Goal: Task Accomplishment & Management: Manage account settings

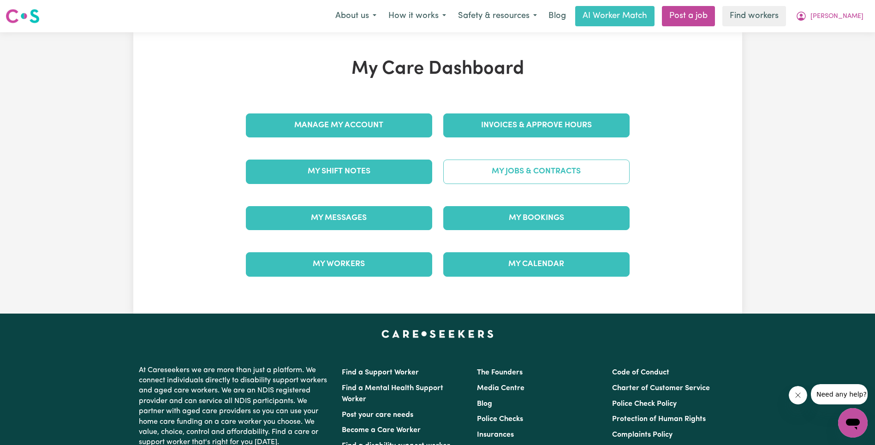
click at [511, 183] on link "My Jobs & Contracts" at bounding box center [536, 172] width 186 height 24
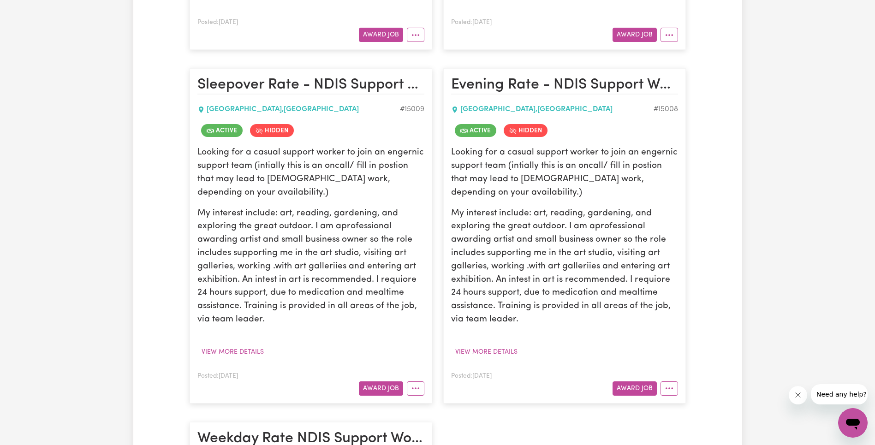
scroll to position [537, 0]
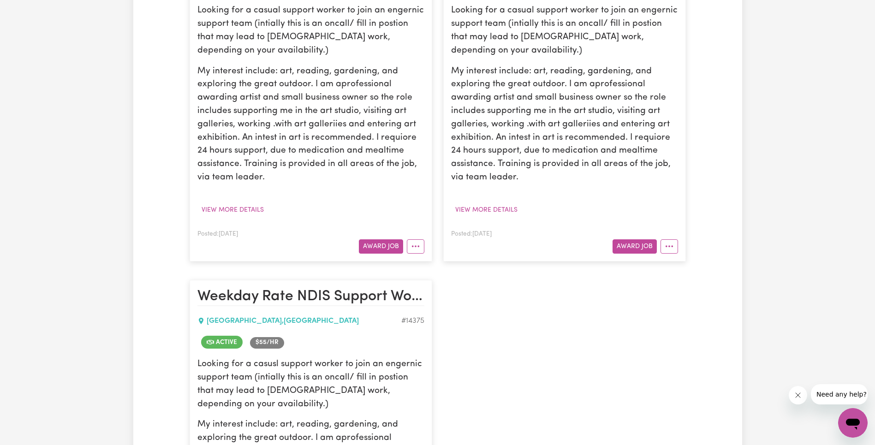
click at [670, 257] on article "Evening Rate - NDIS Support Worker [GEOGRAPHIC_DATA] # 15008 Active Hidden Look…" at bounding box center [564, 93] width 243 height 335
click at [671, 248] on icon "More options" at bounding box center [669, 246] width 9 height 9
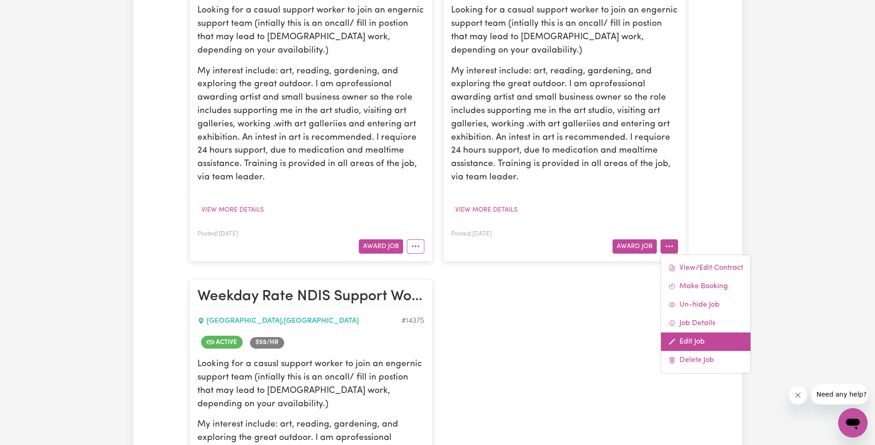
click at [690, 335] on link "Edit Job" at bounding box center [705, 342] width 89 height 18
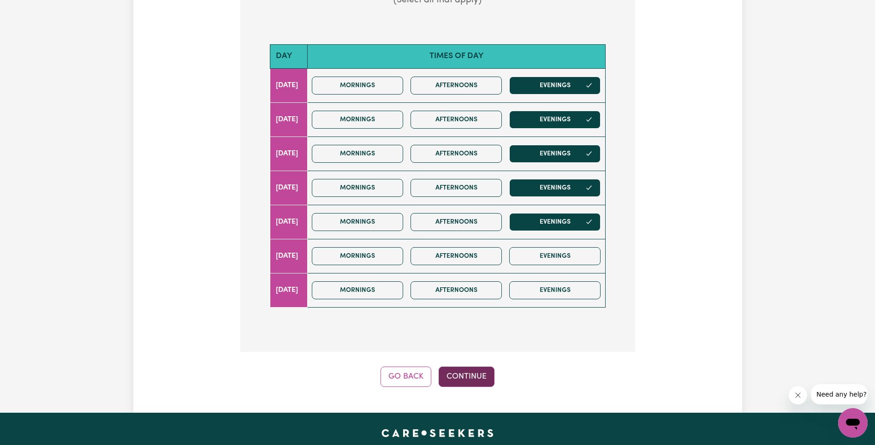
click at [472, 369] on button "Continue" at bounding box center [467, 377] width 56 height 20
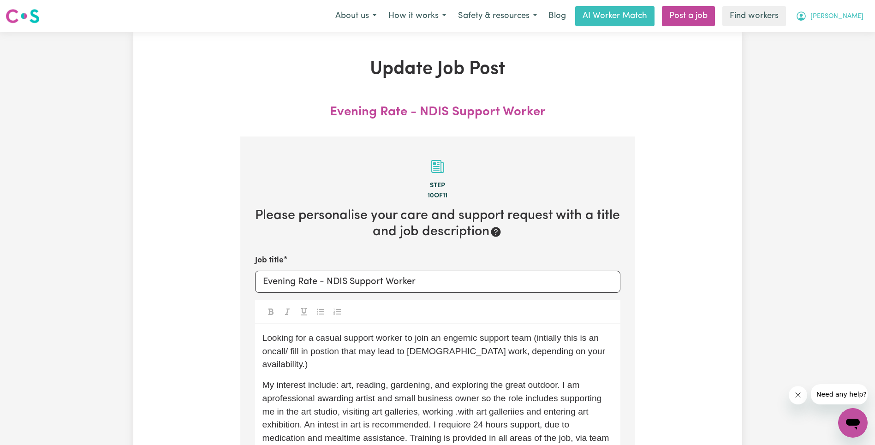
click at [852, 17] on span "[PERSON_NAME]" at bounding box center [836, 17] width 53 height 10
click at [845, 55] on link "Logout" at bounding box center [832, 53] width 73 height 18
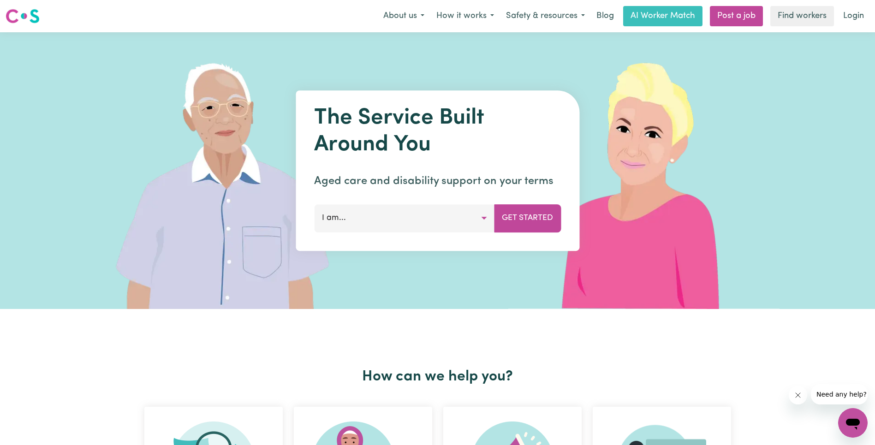
click at [849, 18] on link "Login" at bounding box center [854, 16] width 32 height 20
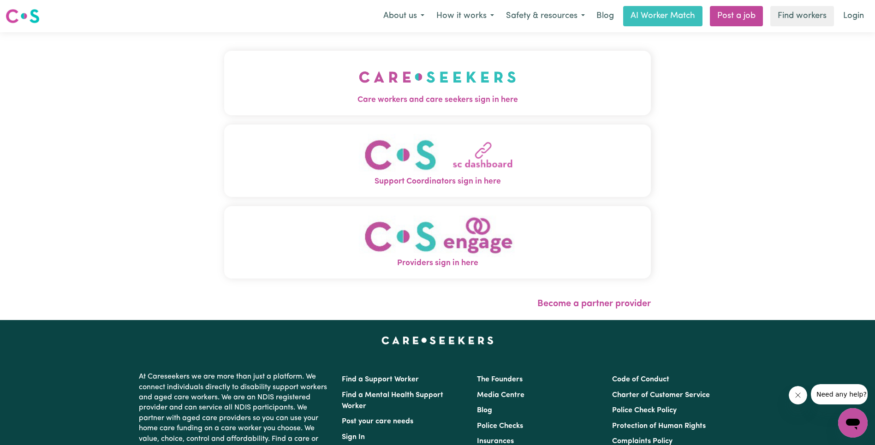
click at [359, 76] on img "Care workers and care seekers sign in here" at bounding box center [437, 77] width 157 height 34
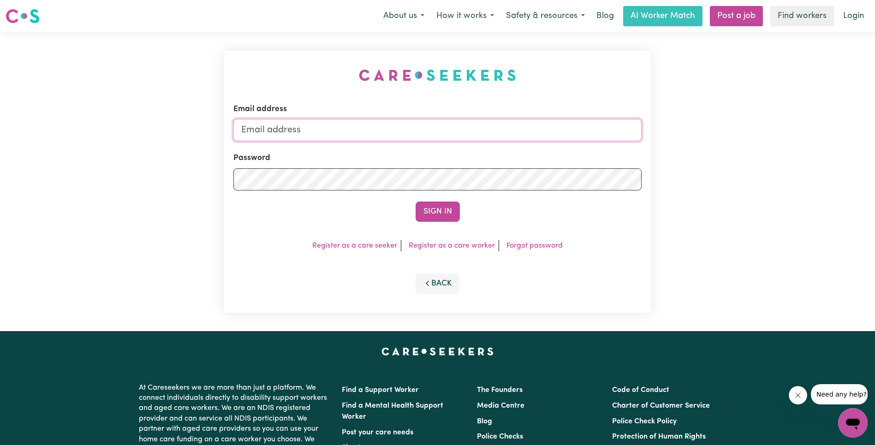
click at [392, 133] on input "Email address" at bounding box center [437, 130] width 408 height 22
click at [360, 137] on input "superuser~" at bounding box center [437, 130] width 408 height 22
paste input "[EMAIL_ADDRESS][DOMAIN_NAME]"
type input "superuser~[EMAIL_ADDRESS][DOMAIN_NAME]"
click at [429, 211] on button "Sign In" at bounding box center [438, 212] width 44 height 20
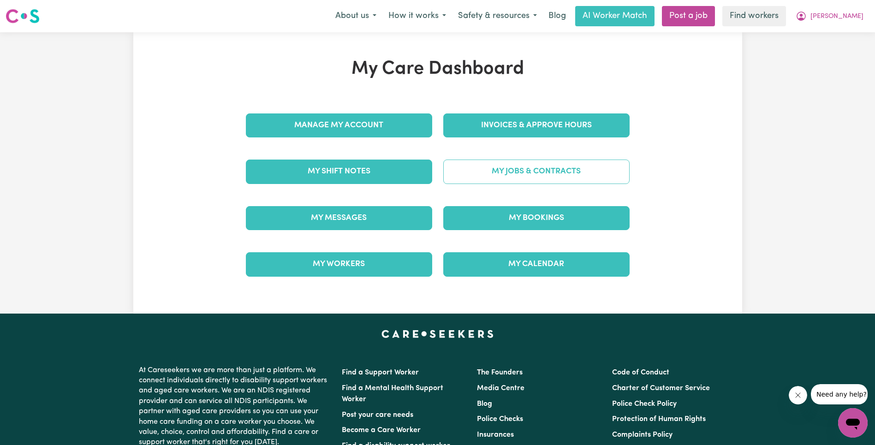
click at [600, 171] on link "My Jobs & Contracts" at bounding box center [536, 172] width 186 height 24
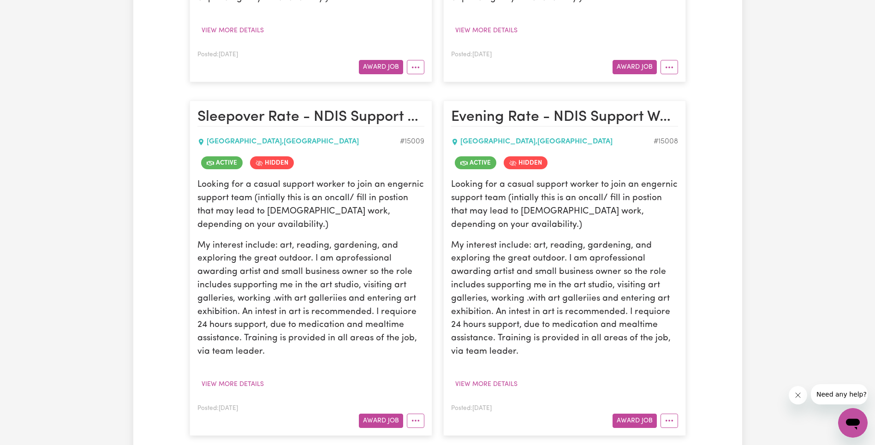
scroll to position [457, 0]
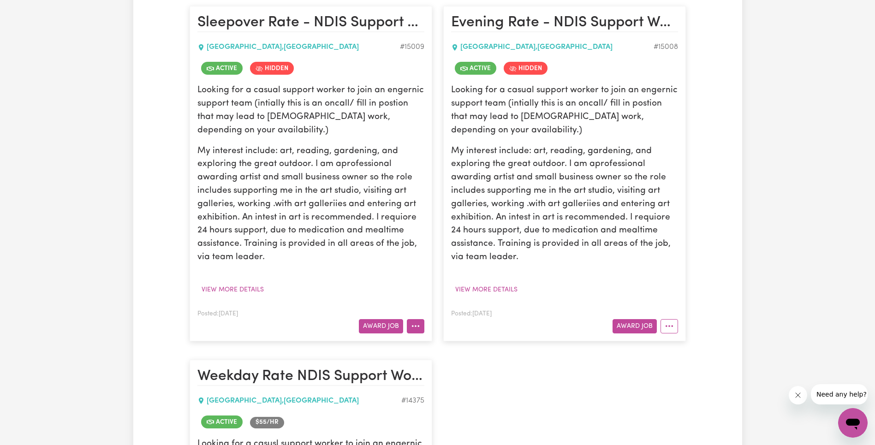
click at [419, 329] on button "More options" at bounding box center [416, 326] width 18 height 14
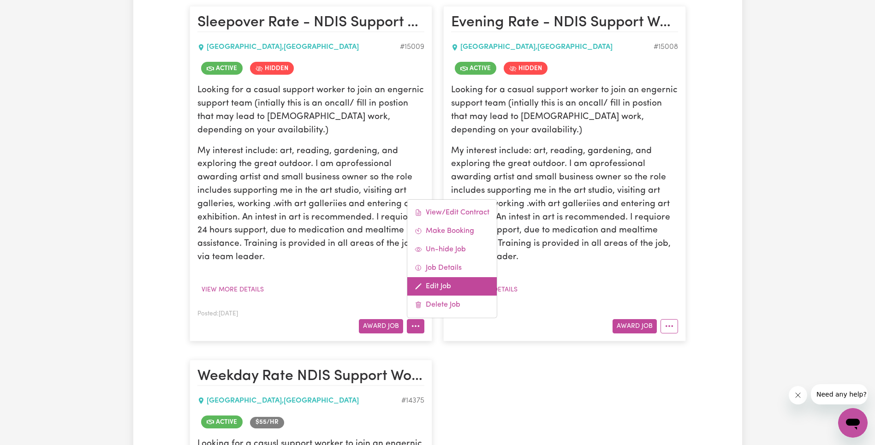
click at [451, 292] on link "Edit Job" at bounding box center [451, 286] width 89 height 18
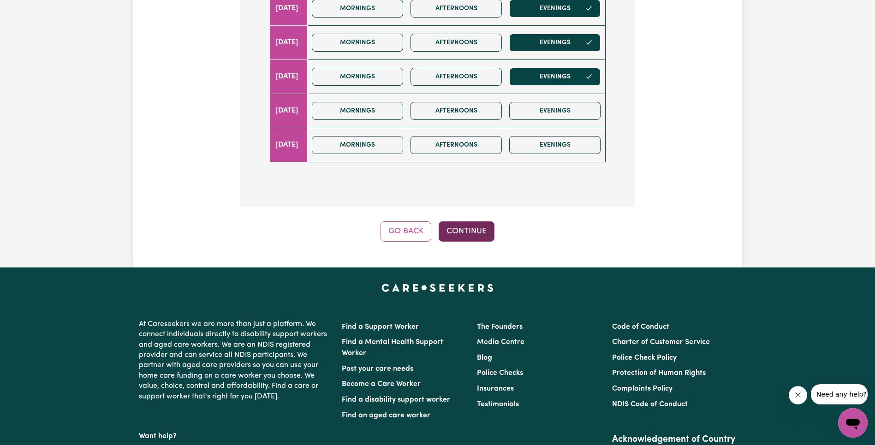
click at [468, 233] on button "Continue" at bounding box center [467, 231] width 56 height 20
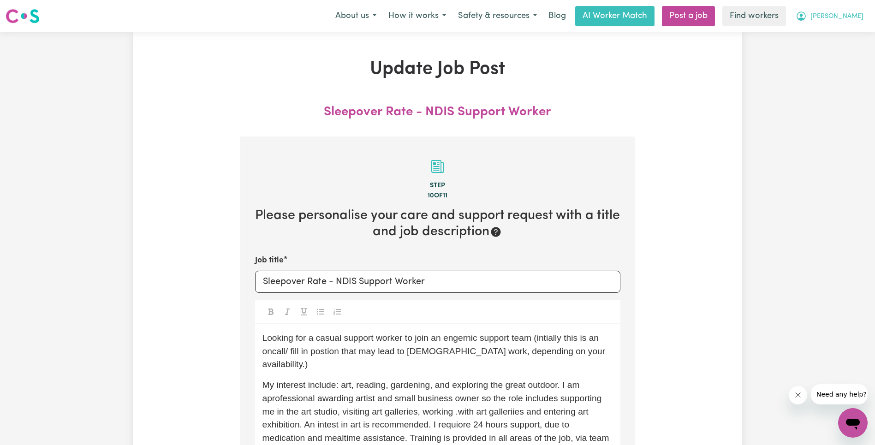
click at [850, 19] on span "[PERSON_NAME]" at bounding box center [836, 17] width 53 height 10
click at [843, 39] on link "My Dashboard" at bounding box center [832, 36] width 73 height 18
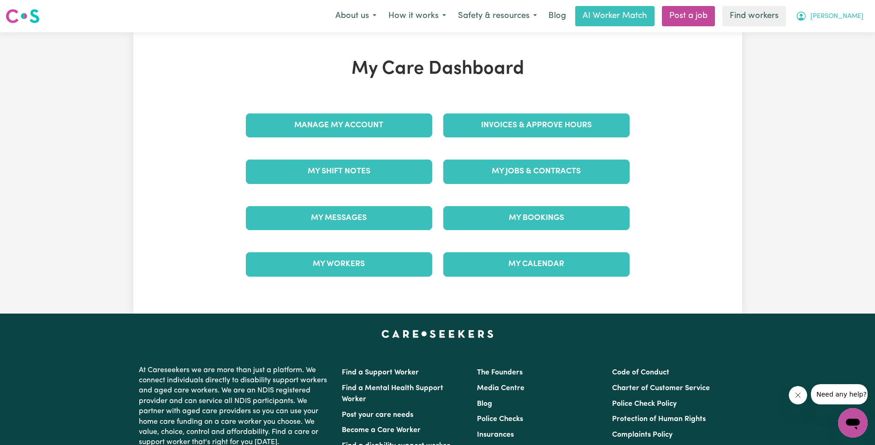
click at [858, 18] on span "[PERSON_NAME]" at bounding box center [836, 17] width 53 height 10
click at [830, 53] on link "Logout" at bounding box center [832, 53] width 73 height 18
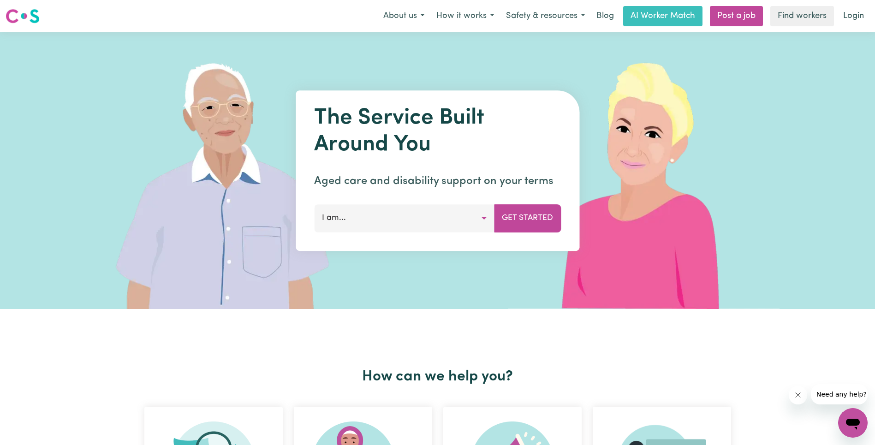
click at [851, 23] on link "Login" at bounding box center [854, 16] width 32 height 20
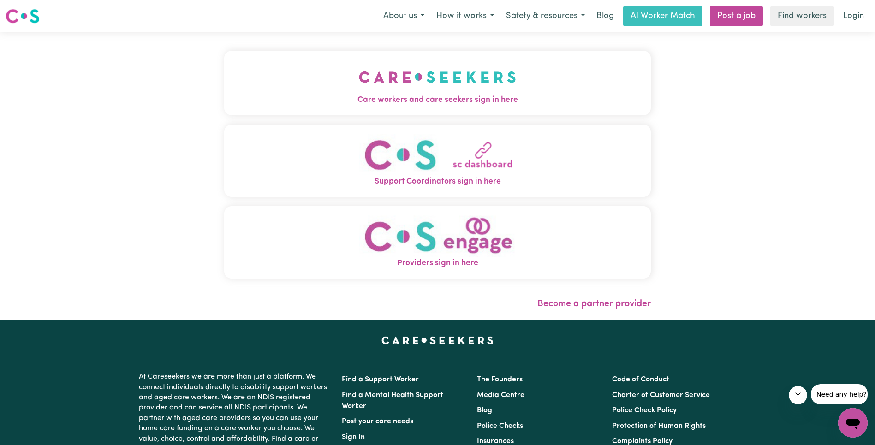
click at [359, 73] on img "Care workers and care seekers sign in here" at bounding box center [437, 77] width 157 height 34
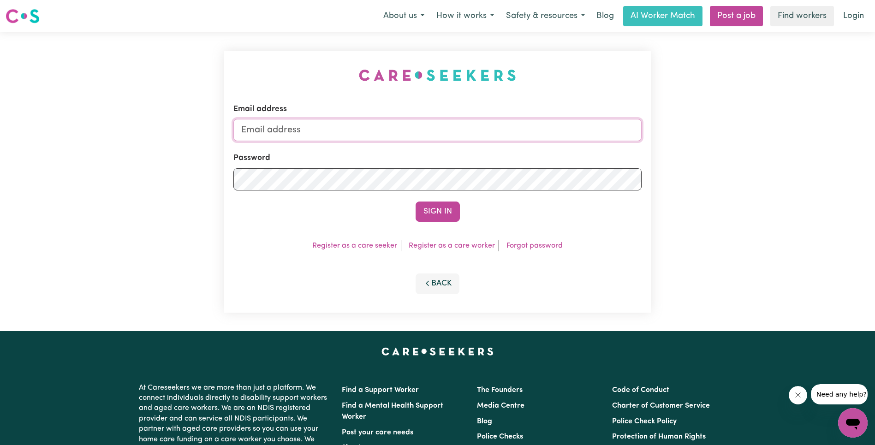
click at [479, 130] on input "Email address" at bounding box center [437, 130] width 408 height 22
type input "[EMAIL_ADDRESS][PERSON_NAME][DOMAIN_NAME]"
click at [436, 215] on button "Sign In" at bounding box center [438, 212] width 44 height 20
